Goal: Information Seeking & Learning: Learn about a topic

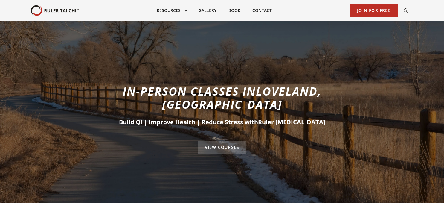
click at [232, 140] on link "VIEW Courses" at bounding box center [222, 147] width 49 height 14
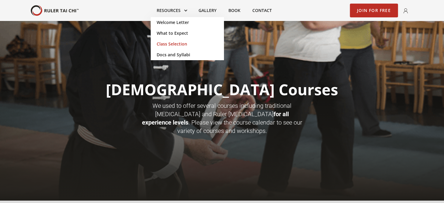
click at [181, 44] on link "Class Selection" at bounding box center [187, 44] width 73 height 11
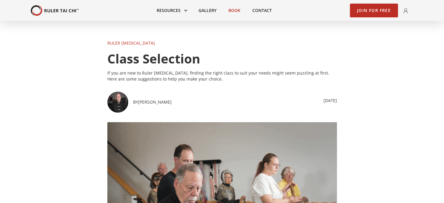
click at [235, 12] on link "Book" at bounding box center [234, 10] width 24 height 13
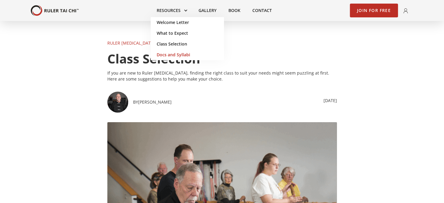
click at [168, 55] on link "Docs and Syllabi" at bounding box center [187, 54] width 73 height 11
click at [363, 13] on link "Join for Free" at bounding box center [374, 11] width 48 height 14
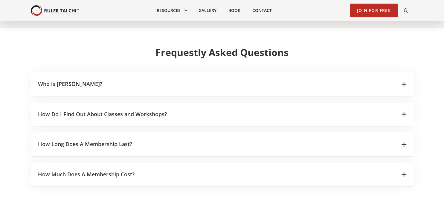
scroll to position [852, 0]
click at [403, 102] on div "How Do I Find Out About Classes and Workshops?" at bounding box center [222, 114] width 382 height 24
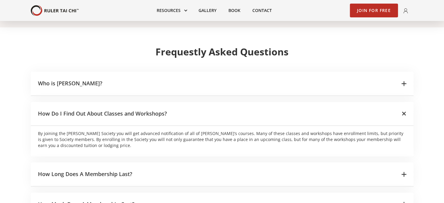
click at [405, 172] on icon at bounding box center [403, 174] width 5 height 5
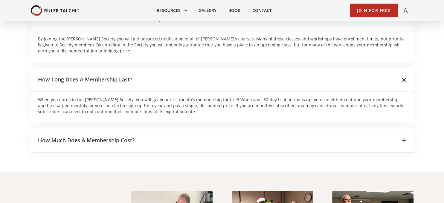
scroll to position [947, 0]
click at [403, 137] on icon at bounding box center [403, 139] width 5 height 5
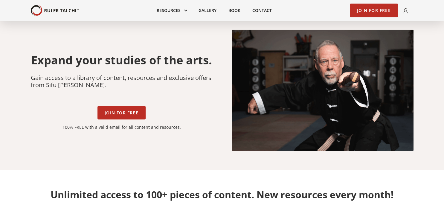
scroll to position [0, 0]
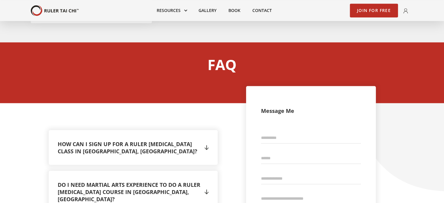
scroll to position [1136, 0]
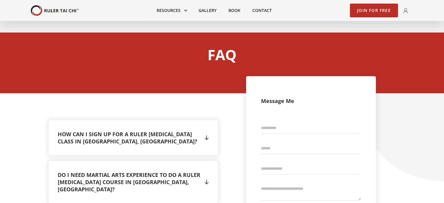
click at [206, 133] on div "" at bounding box center [206, 137] width 4 height 9
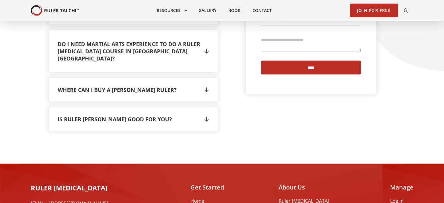
scroll to position [1311, 0]
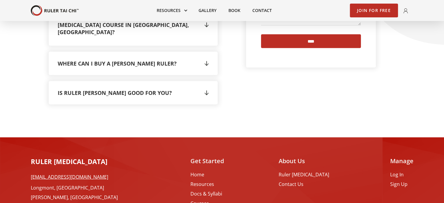
click at [220, 200] on link "Courses" at bounding box center [217, 203] width 54 height 6
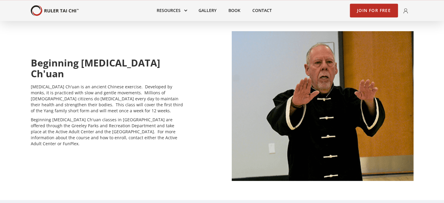
scroll to position [347, 0]
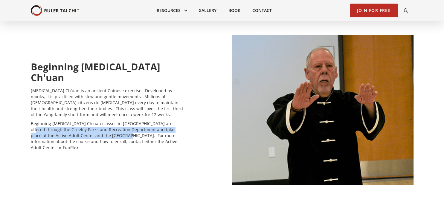
drag, startPoint x: 163, startPoint y: 120, endPoint x: 99, endPoint y: 135, distance: 66.2
click at [99, 135] on p "Beginning [MEDICAL_DATA] Ch'uan classes in [GEOGRAPHIC_DATA] are offered throug…" at bounding box center [107, 135] width 153 height 30
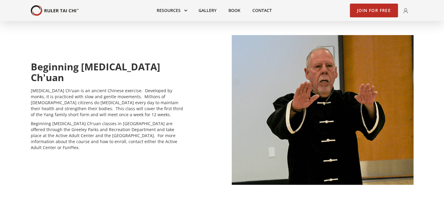
click at [175, 163] on div "Beginning [MEDICAL_DATA] Ch'uan [MEDICAL_DATA] Ch'uan is an ancient Chinese exe…" at bounding box center [222, 109] width 382 height 149
drag, startPoint x: 47, startPoint y: 132, endPoint x: 99, endPoint y: 136, distance: 51.5
click at [99, 136] on p "Beginning [MEDICAL_DATA] Ch'uan classes in [GEOGRAPHIC_DATA] are offered throug…" at bounding box center [107, 135] width 153 height 30
copy p "FunPlex Recreation Center"
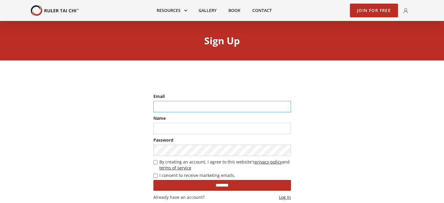
click at [195, 102] on input "email" at bounding box center [221, 106] width 137 height 11
type input "**********"
click at [187, 129] on input "text" at bounding box center [221, 128] width 137 height 11
type input "**********"
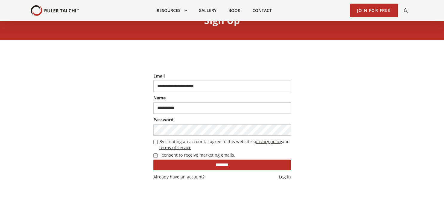
scroll to position [30, 0]
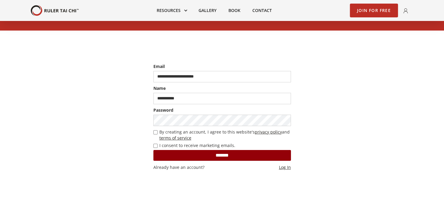
click at [207, 156] on input "*******" at bounding box center [221, 155] width 137 height 11
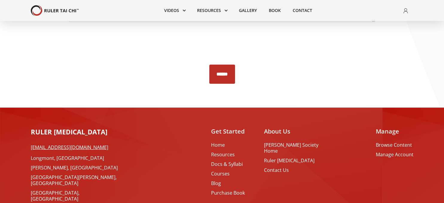
scroll to position [1325, 0]
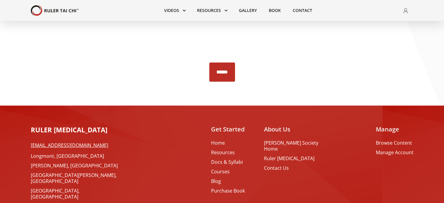
click at [47, 202] on link "Loveland, [GEOGRAPHIC_DATA]" at bounding box center [79, 206] width 96 height 6
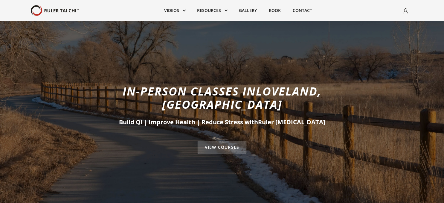
click at [214, 140] on link "VIEW Courses" at bounding box center [222, 147] width 49 height 14
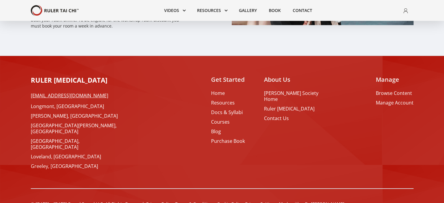
scroll to position [1832, 0]
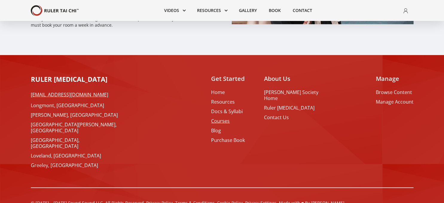
click at [219, 118] on link "Courses" at bounding box center [228, 121] width 34 height 6
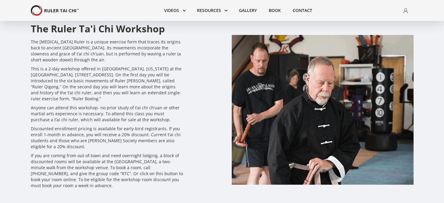
scroll to position [1832, 0]
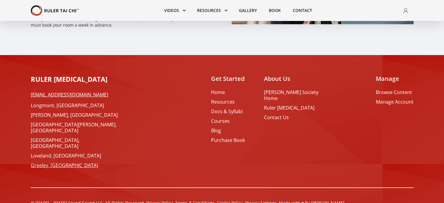
click at [38, 162] on link "Greeley, [GEOGRAPHIC_DATA]" at bounding box center [79, 165] width 96 height 6
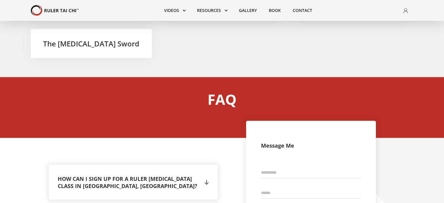
scroll to position [1073, 0]
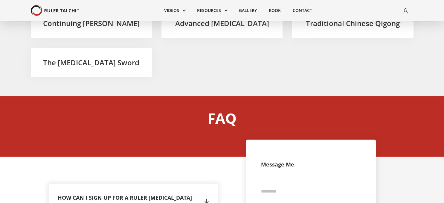
click at [206, 196] on div "" at bounding box center [206, 200] width 4 height 9
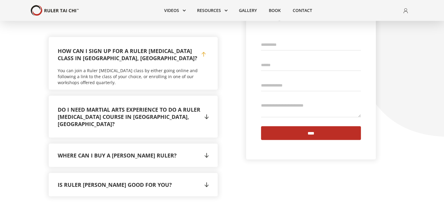
scroll to position [1230, 0]
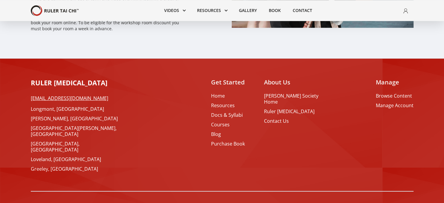
scroll to position [1832, 0]
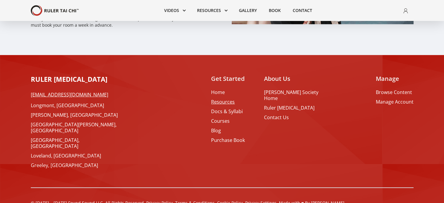
click at [219, 99] on link "Resources" at bounding box center [228, 102] width 34 height 6
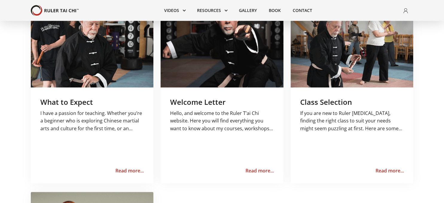
scroll to position [252, 0]
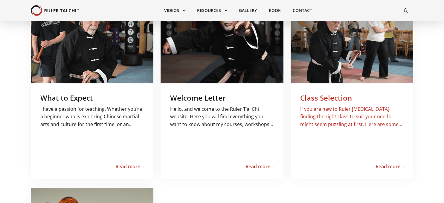
click at [339, 99] on h3 "Class Selection" at bounding box center [352, 98] width 104 height 10
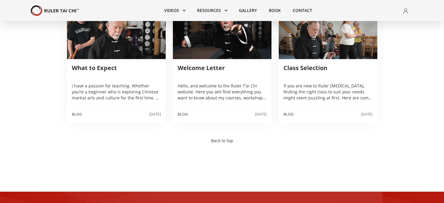
scroll to position [568, 0]
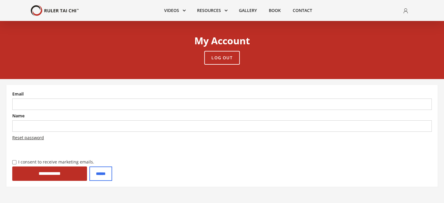
type input "**********"
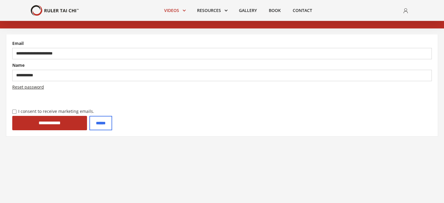
scroll to position [31, 0]
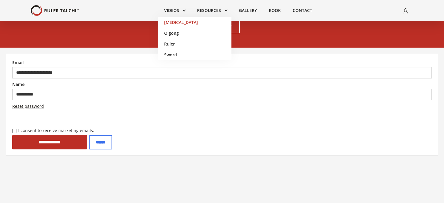
click at [172, 21] on link "[MEDICAL_DATA]" at bounding box center [194, 22] width 73 height 11
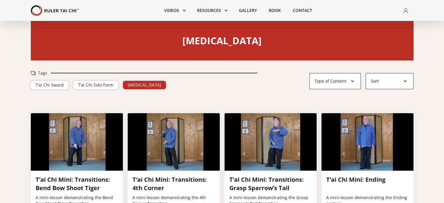
click at [133, 85] on div "T'ai Chi" at bounding box center [144, 85] width 33 height 6
click at [353, 83] on div "Type of Content" at bounding box center [334, 81] width 51 height 16
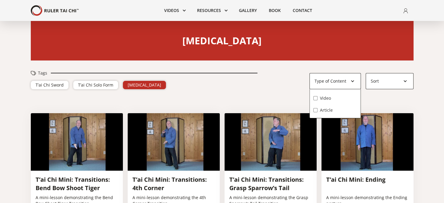
click at [404, 80] on div at bounding box center [405, 81] width 4 height 4
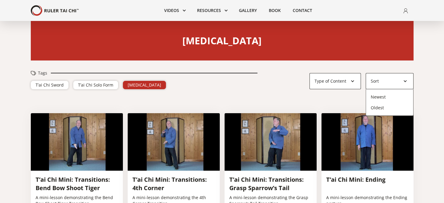
click at [225, 99] on div "Tags T’ai Chi Sword T’ai Chi Solo Form T'ai Chi Type of Content Video Article T…" at bounding box center [222, 81] width 382 height 43
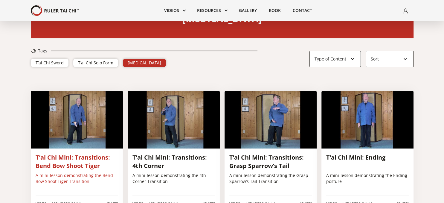
scroll to position [31, 0]
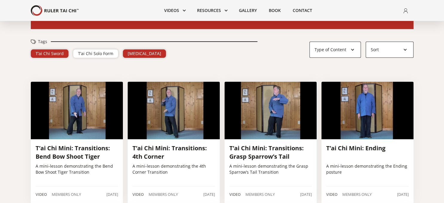
click at [51, 55] on div "T’ai Chi Sword" at bounding box center [50, 53] width 28 height 6
click at [43, 54] on div "T’ai Chi Sword" at bounding box center [50, 53] width 28 height 6
click at [145, 54] on div "T'ai Chi" at bounding box center [144, 53] width 33 height 6
click at [46, 56] on div "T’ai Chi Sword" at bounding box center [50, 53] width 28 height 6
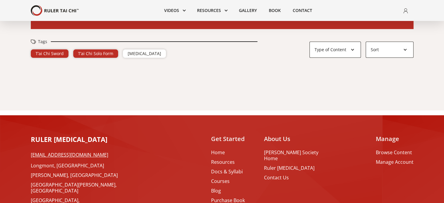
click at [88, 54] on div "T’ai Chi Solo Form" at bounding box center [95, 53] width 35 height 6
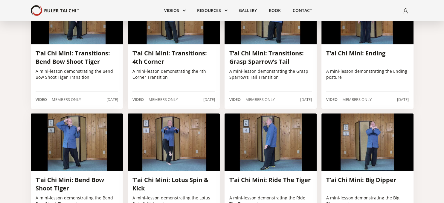
scroll to position [0, 0]
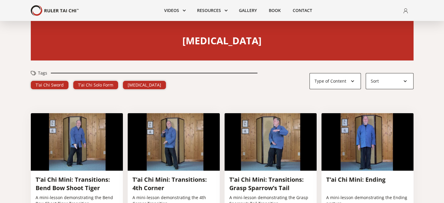
click at [130, 87] on div "T'ai Chi" at bounding box center [144, 85] width 33 height 6
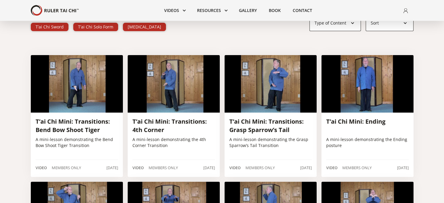
scroll to position [63, 0]
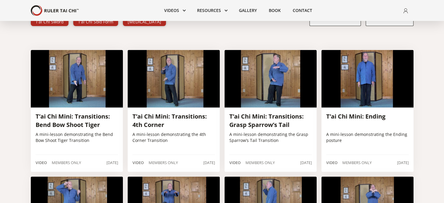
click at [99, 25] on div "T’ai Chi Solo Form" at bounding box center [95, 22] width 35 height 6
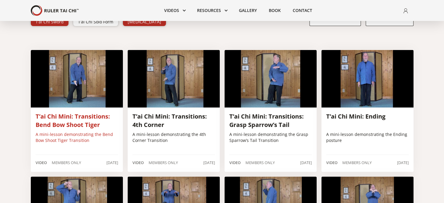
click at [71, 75] on img at bounding box center [77, 78] width 92 height 57
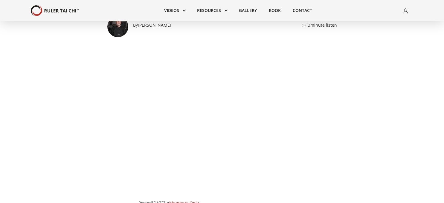
scroll to position [94, 0]
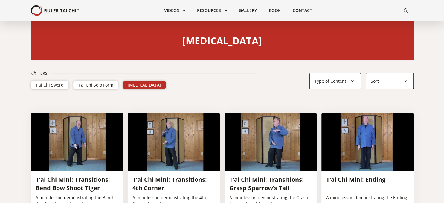
click at [137, 85] on div "[MEDICAL_DATA]" at bounding box center [144, 85] width 33 height 6
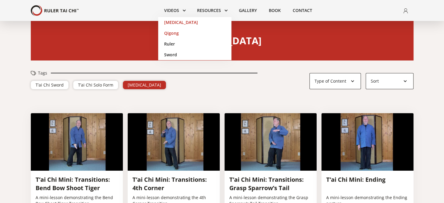
click at [175, 33] on link "Qigong" at bounding box center [194, 33] width 73 height 11
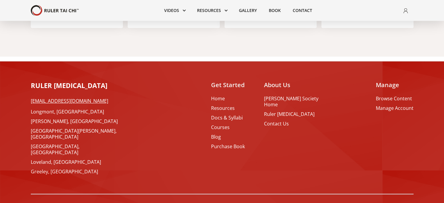
scroll to position [345, 0]
